Goal: Information Seeking & Learning: Learn about a topic

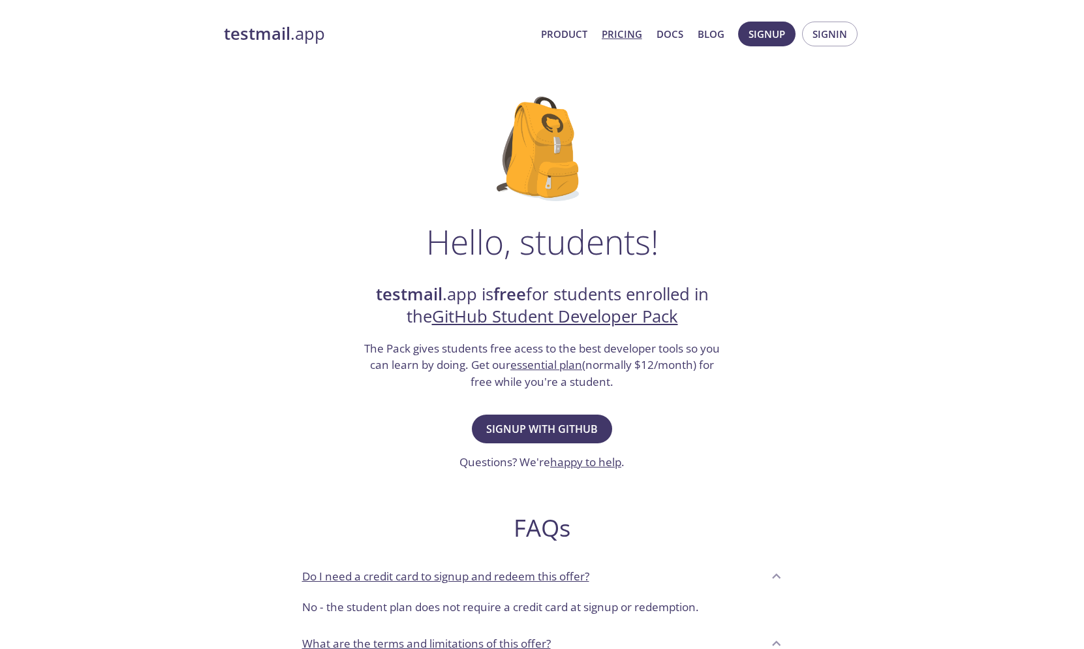
click at [602, 35] on link "Pricing" at bounding box center [622, 33] width 40 height 17
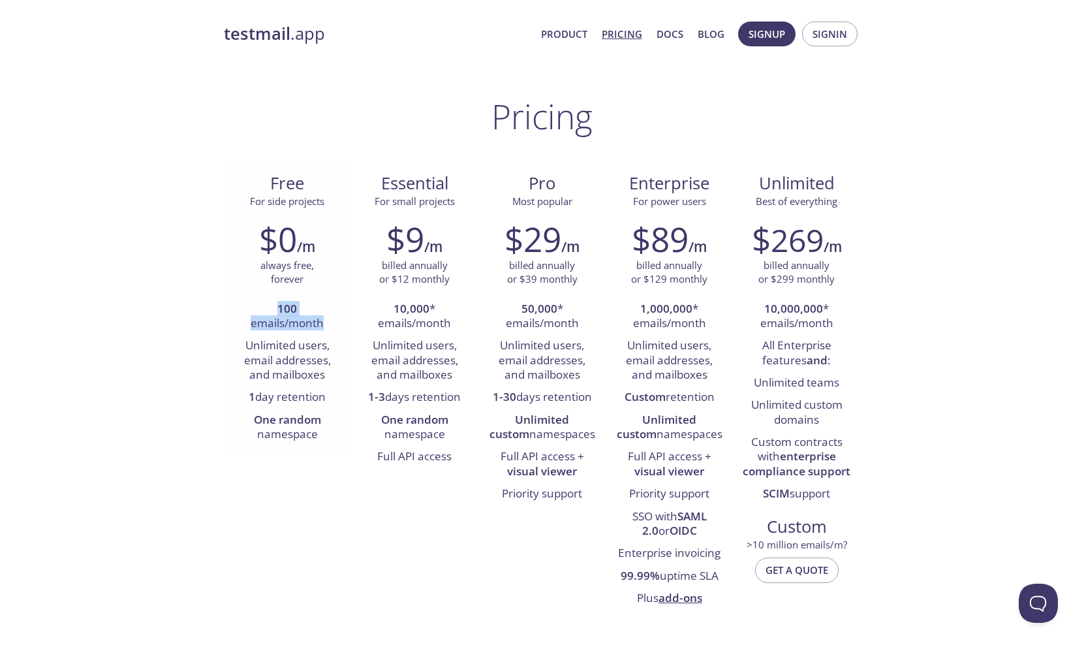
drag, startPoint x: 275, startPoint y: 355, endPoint x: 332, endPoint y: 341, distance: 59.2
click at [332, 341] on div "$0 /m always free, forever 100 emails/month Unlimited users, email addresses, a…" at bounding box center [287, 332] width 127 height 243
click at [307, 386] on li "Unlimited users, email addresses, and mailboxes" at bounding box center [288, 361] width 108 height 52
drag, startPoint x: 425, startPoint y: 330, endPoint x: 455, endPoint y: 339, distance: 31.4
click at [455, 335] on li "10,000 * emails/month" at bounding box center [415, 316] width 108 height 37
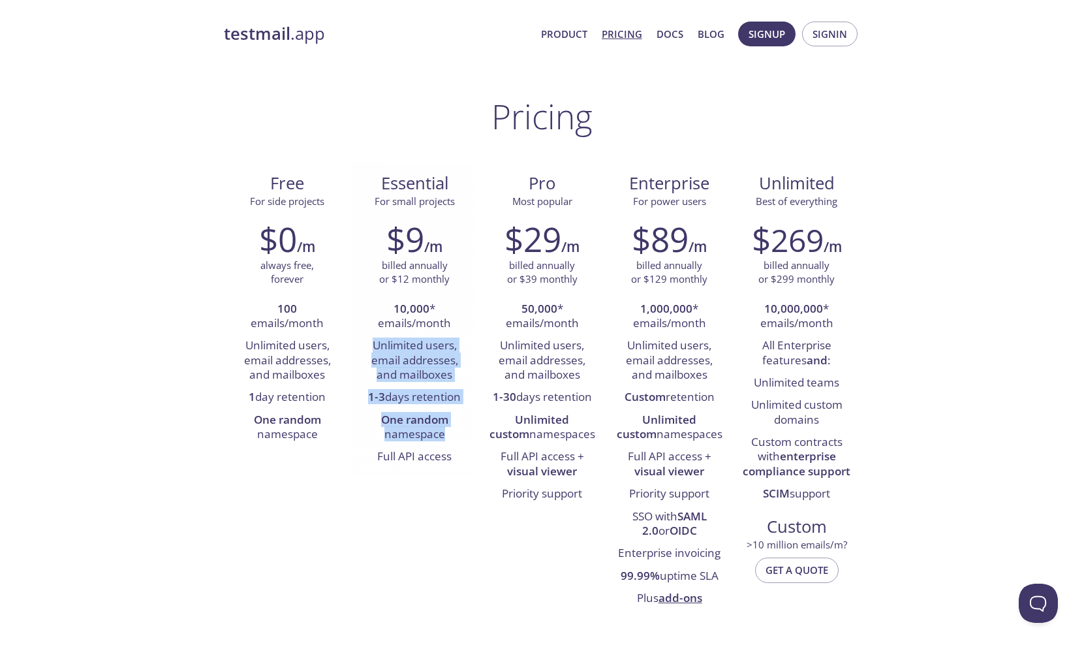
drag, startPoint x: 363, startPoint y: 375, endPoint x: 450, endPoint y: 478, distance: 135.2
click at [452, 468] on ul "10,000 * emails/month Unlimited users, email addresses, and mailboxes 1-3 days …" at bounding box center [415, 383] width 108 height 170
click at [447, 468] on li "Full API access" at bounding box center [415, 457] width 108 height 22
